Goal: Task Accomplishment & Management: Manage account settings

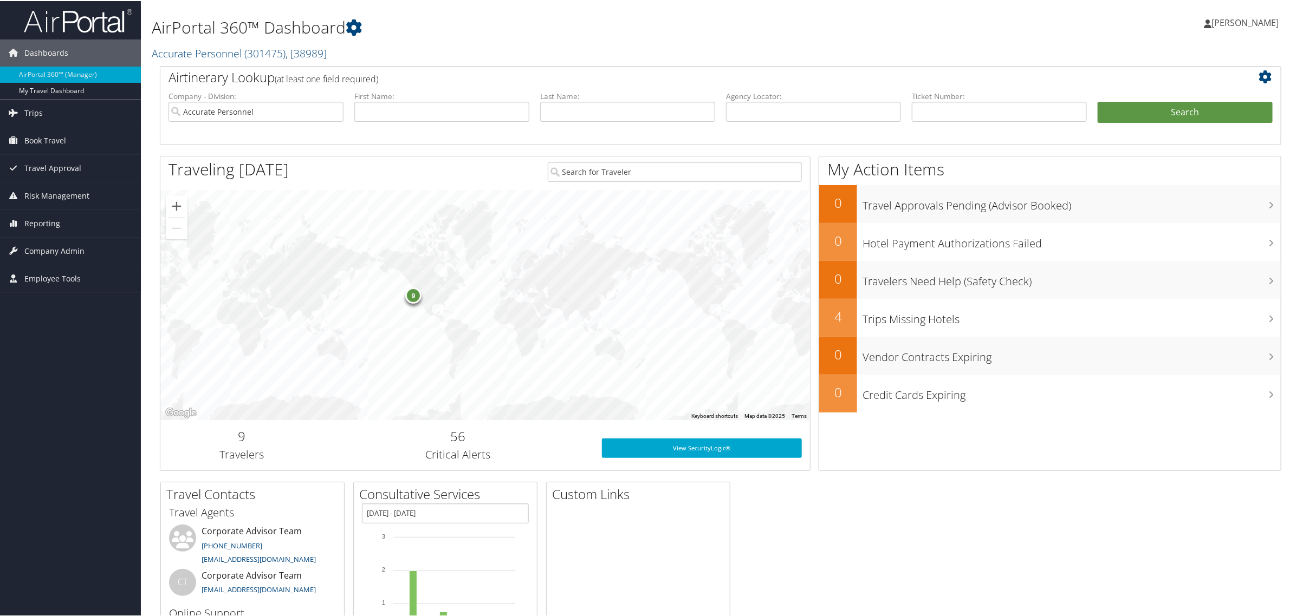
click at [1225, 24] on span "[PERSON_NAME]" at bounding box center [1244, 22] width 67 height 12
click at [1191, 100] on link "View Travel Profile" at bounding box center [1216, 96] width 121 height 18
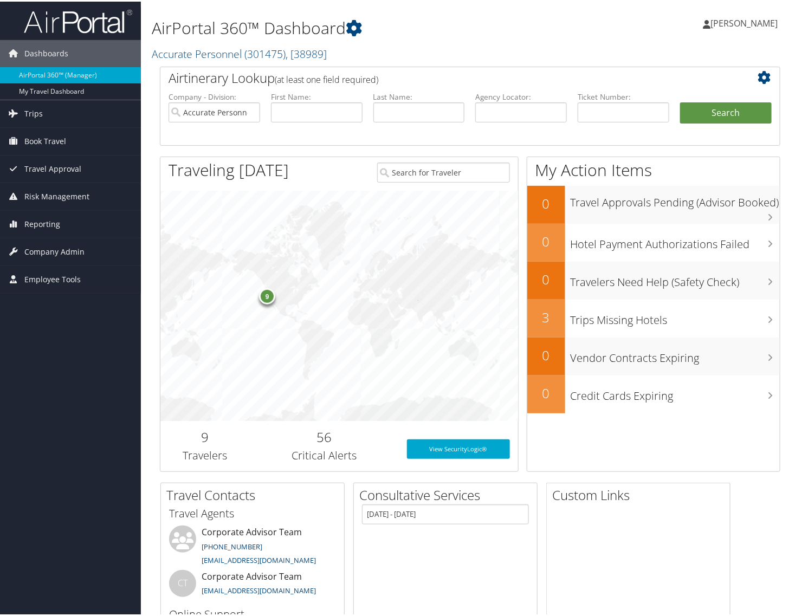
click at [644, 15] on link "[PERSON_NAME]" at bounding box center [746, 21] width 86 height 32
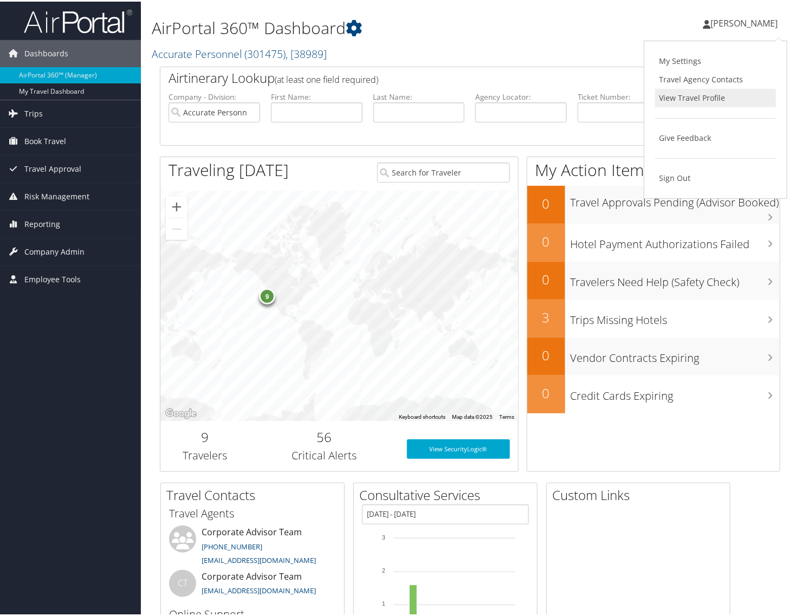
click at [644, 97] on link "View Travel Profile" at bounding box center [715, 96] width 121 height 18
